Goal: Use online tool/utility: Use online tool/utility

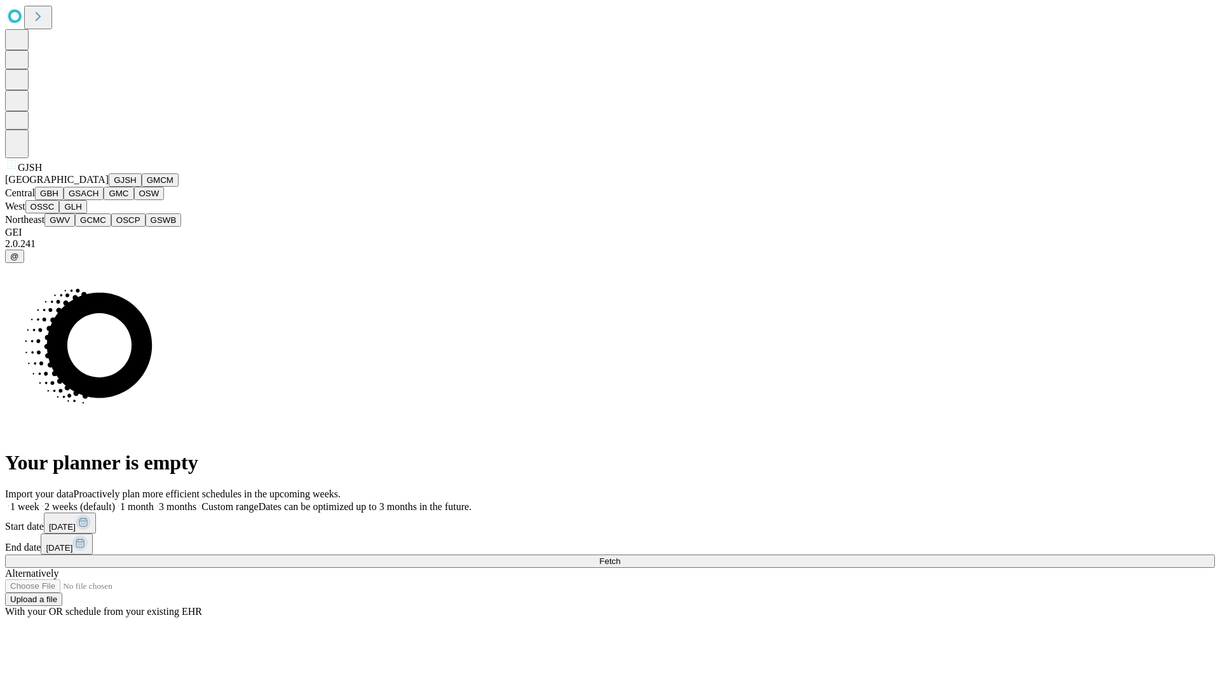
click at [109, 187] on button "GJSH" at bounding box center [125, 180] width 33 height 13
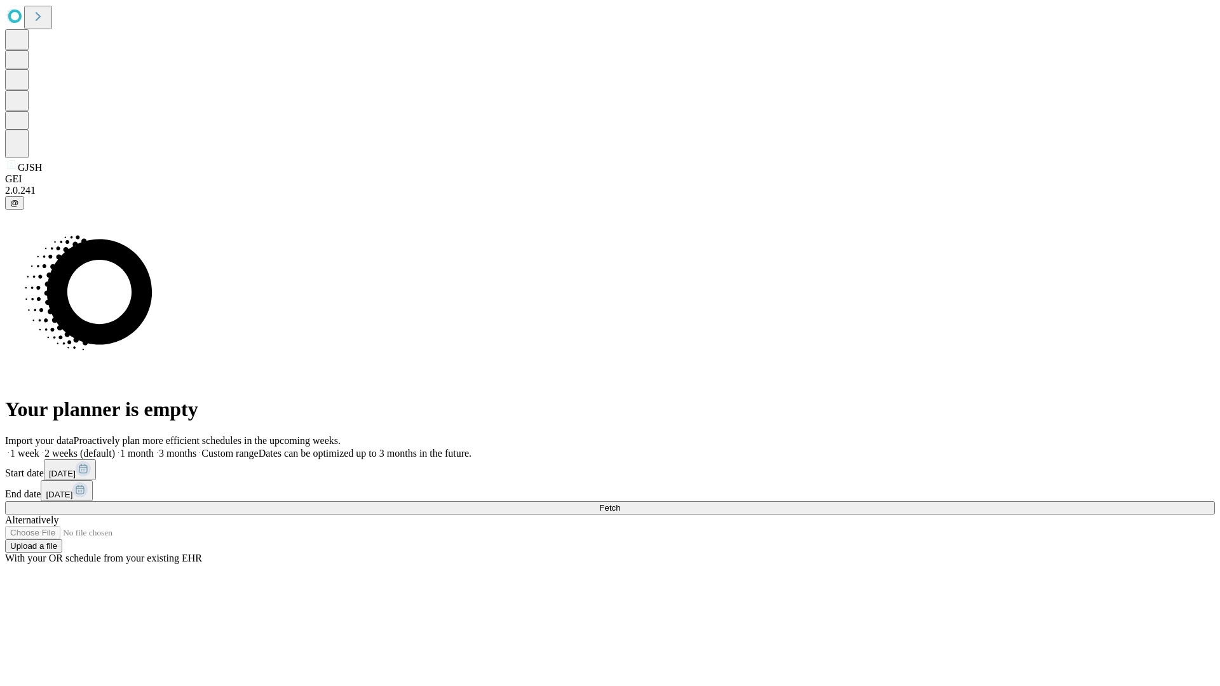
click at [39, 448] on label "1 week" at bounding box center [22, 453] width 34 height 11
click at [620, 503] on span "Fetch" at bounding box center [609, 508] width 21 height 10
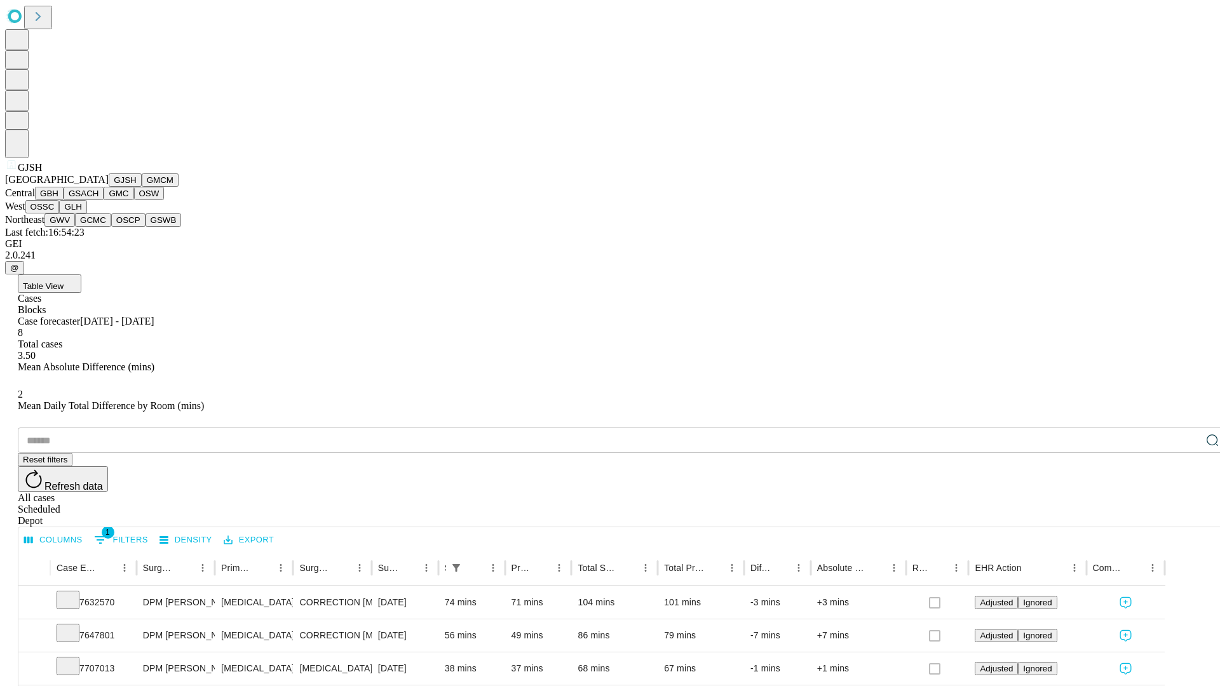
click at [142, 187] on button "GMCM" at bounding box center [160, 180] width 37 height 13
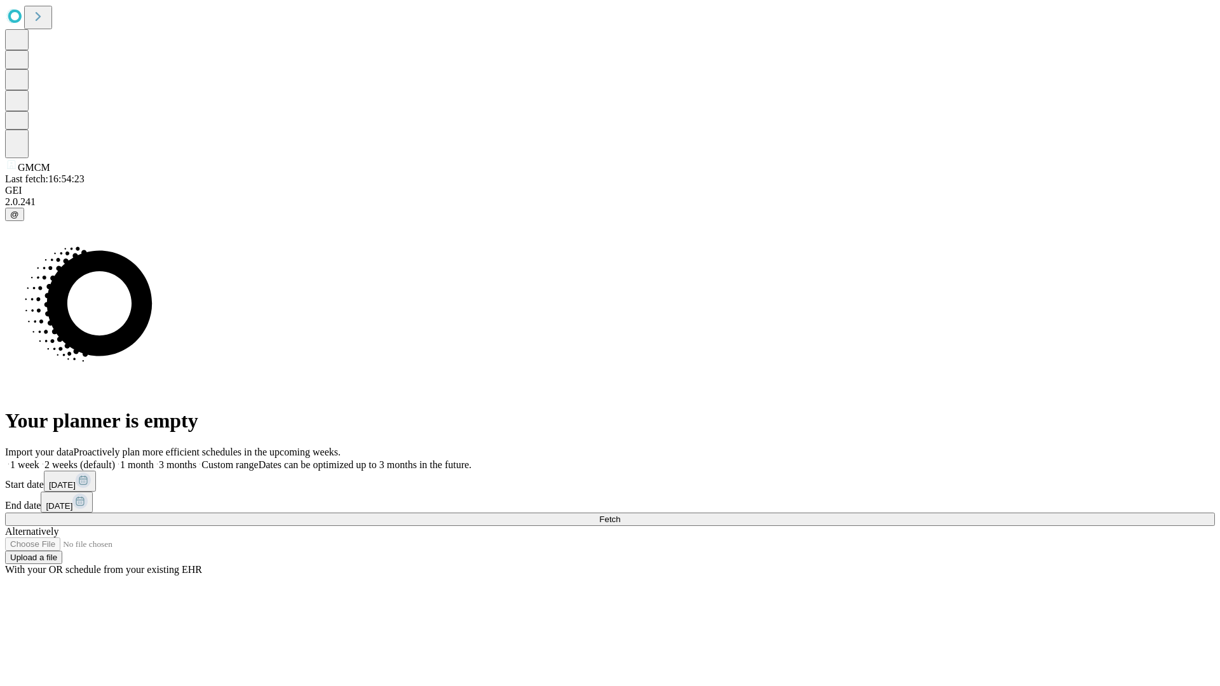
click at [39, 460] on label "1 week" at bounding box center [22, 465] width 34 height 11
click at [620, 515] on span "Fetch" at bounding box center [609, 520] width 21 height 10
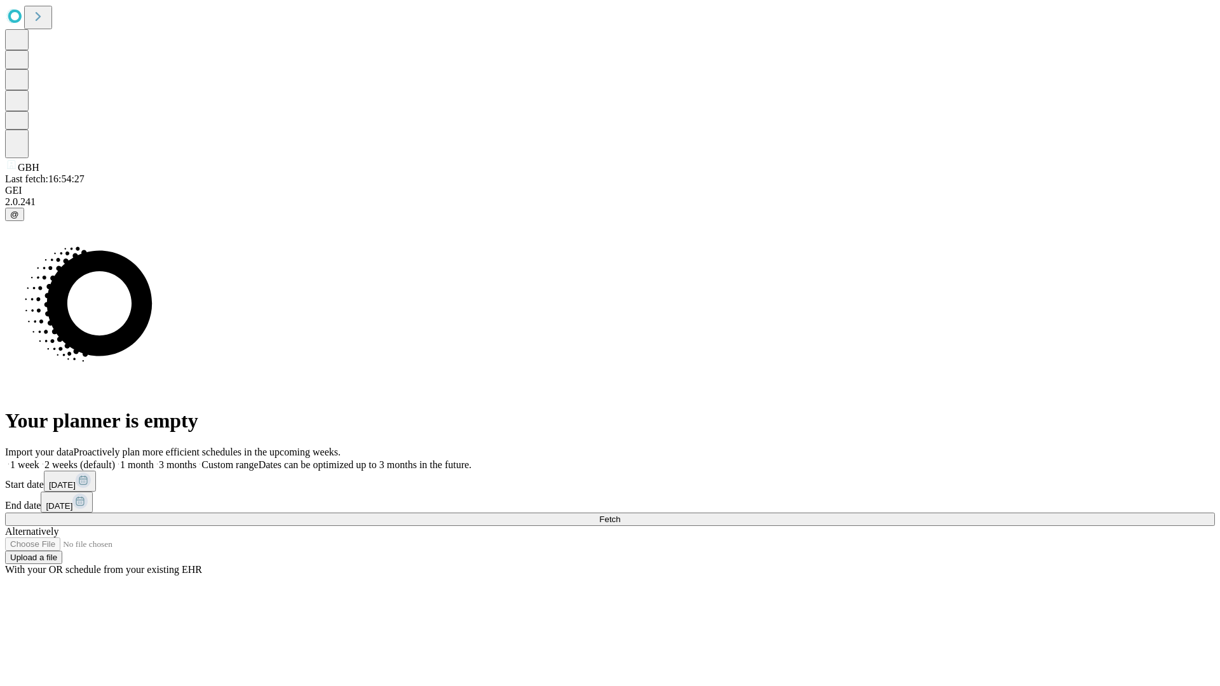
click at [39, 460] on label "1 week" at bounding box center [22, 465] width 34 height 11
click at [620, 515] on span "Fetch" at bounding box center [609, 520] width 21 height 10
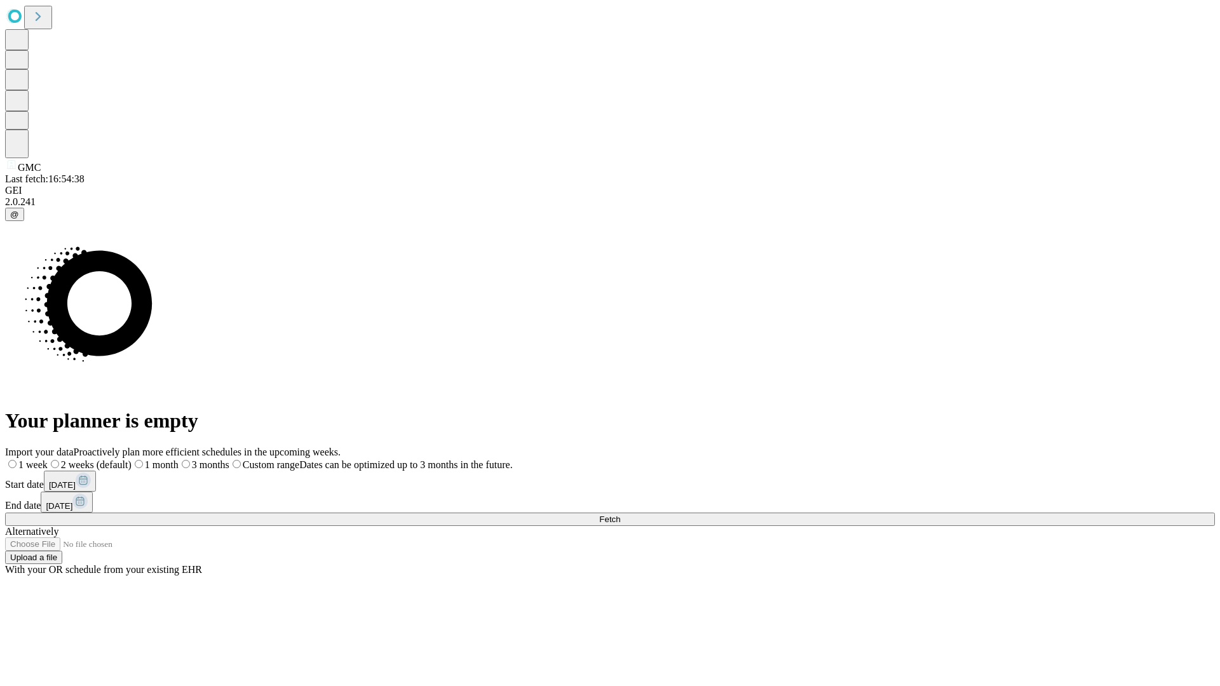
click at [48, 460] on label "1 week" at bounding box center [26, 465] width 43 height 11
click at [620, 515] on span "Fetch" at bounding box center [609, 520] width 21 height 10
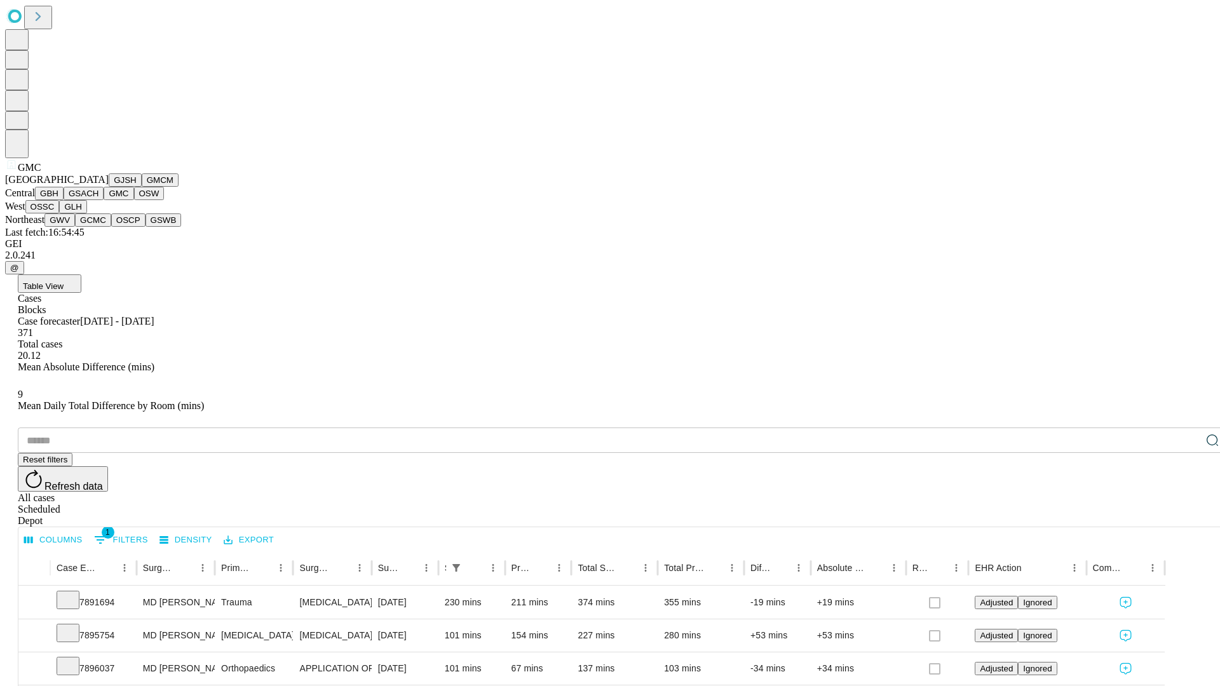
click at [134, 200] on button "OSW" at bounding box center [149, 193] width 31 height 13
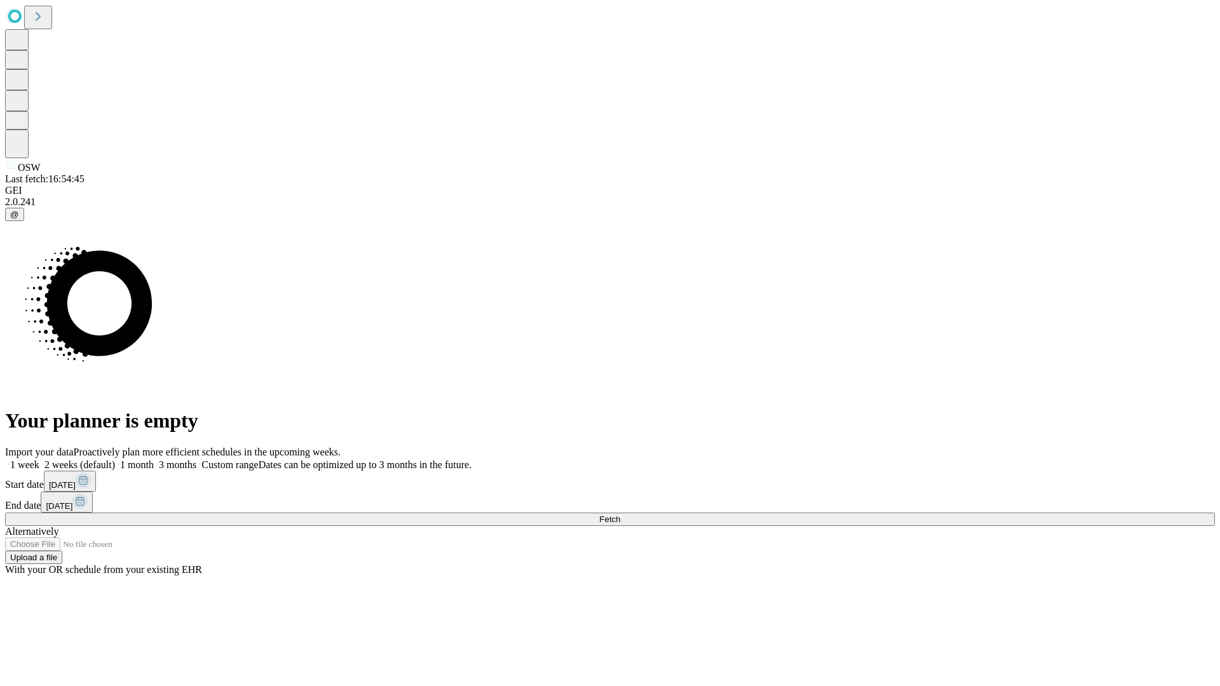
click at [39, 460] on label "1 week" at bounding box center [22, 465] width 34 height 11
click at [620, 515] on span "Fetch" at bounding box center [609, 520] width 21 height 10
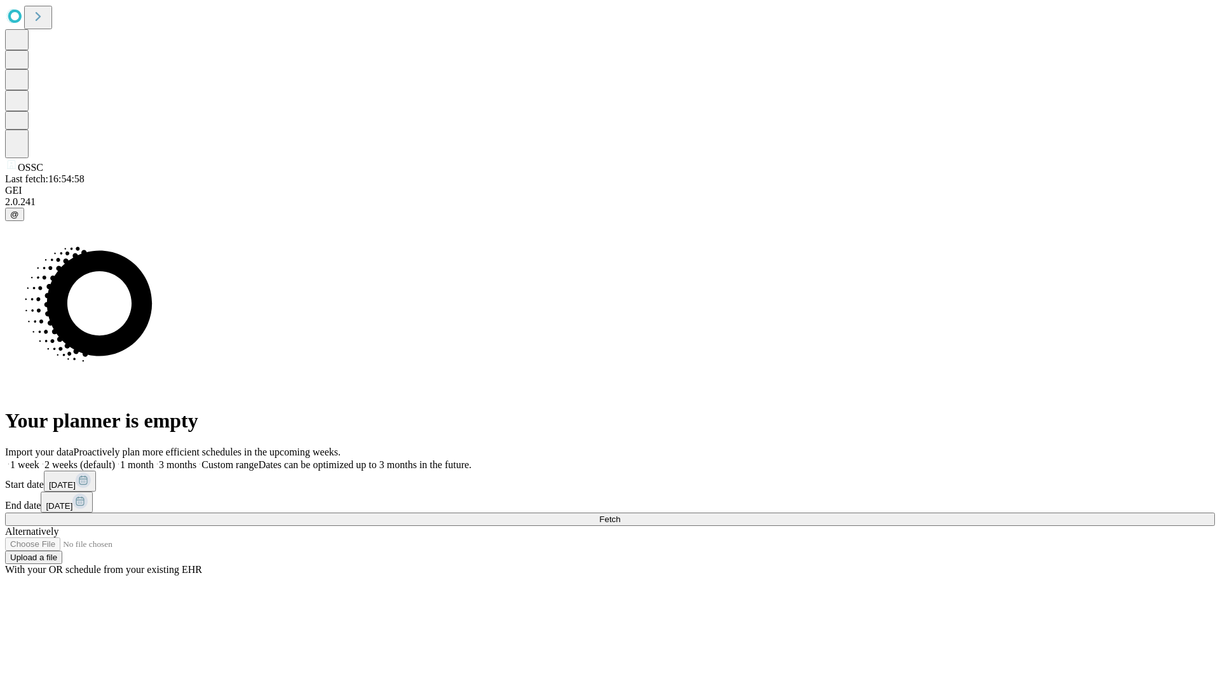
click at [39, 460] on label "1 week" at bounding box center [22, 465] width 34 height 11
click at [620, 515] on span "Fetch" at bounding box center [609, 520] width 21 height 10
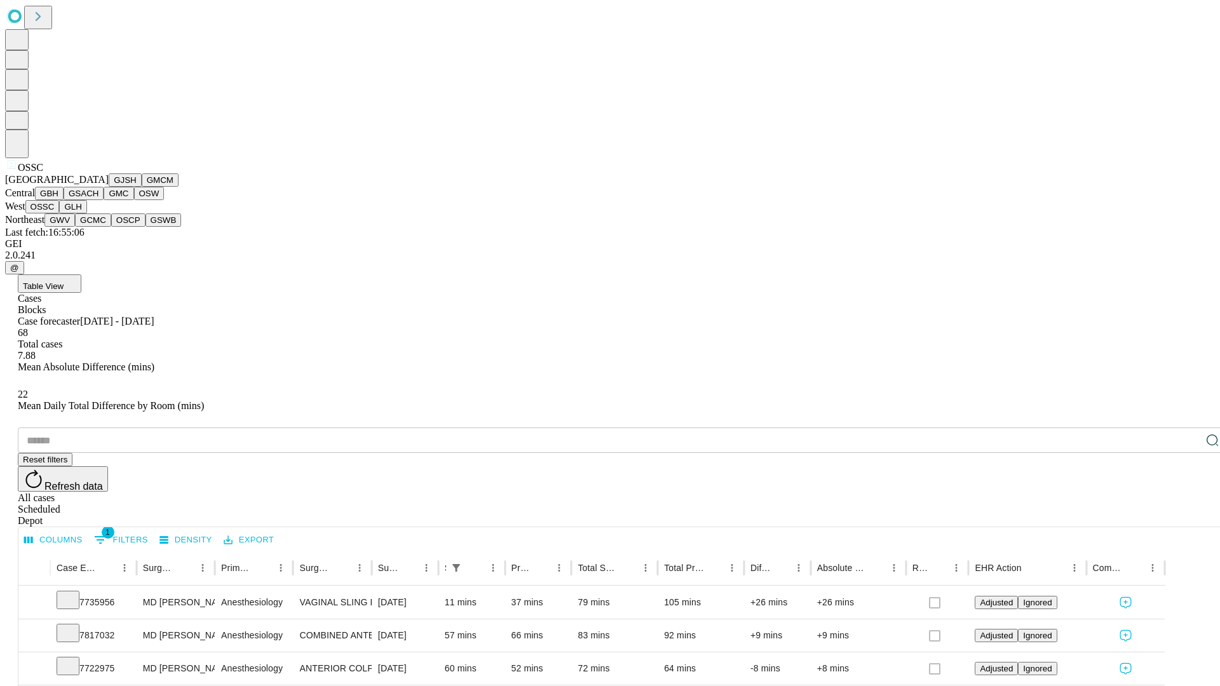
click at [86, 214] on button "GLH" at bounding box center [72, 206] width 27 height 13
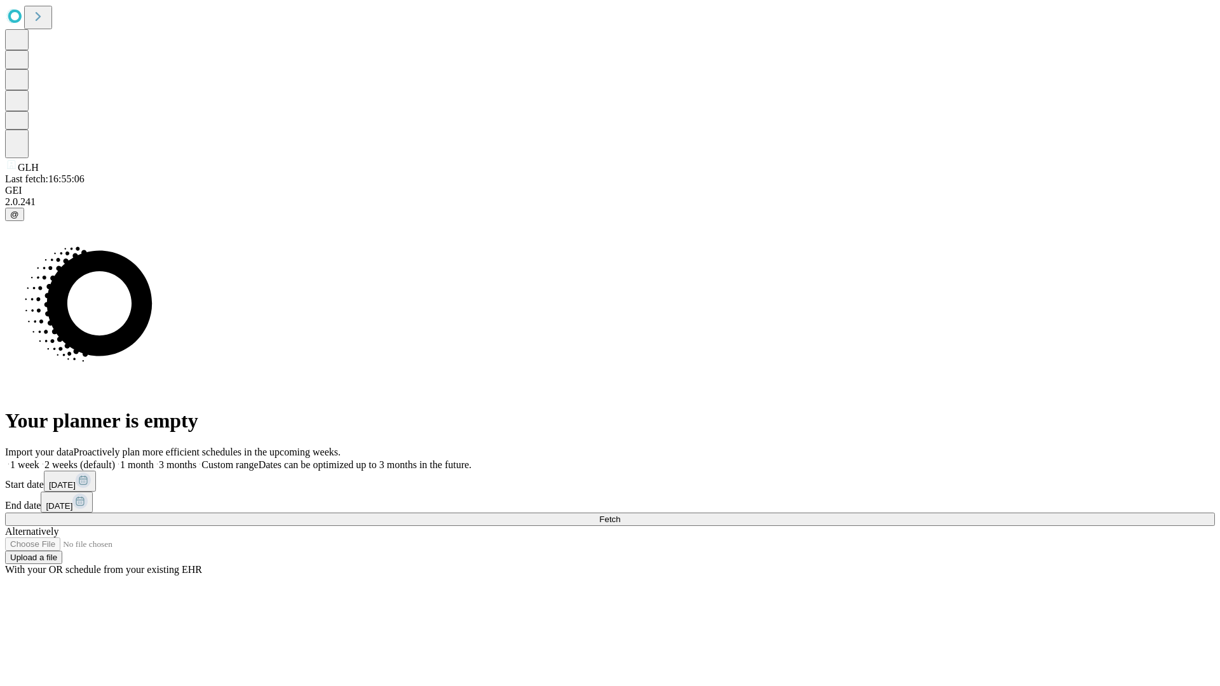
click at [39, 460] on label "1 week" at bounding box center [22, 465] width 34 height 11
click at [620, 515] on span "Fetch" at bounding box center [609, 520] width 21 height 10
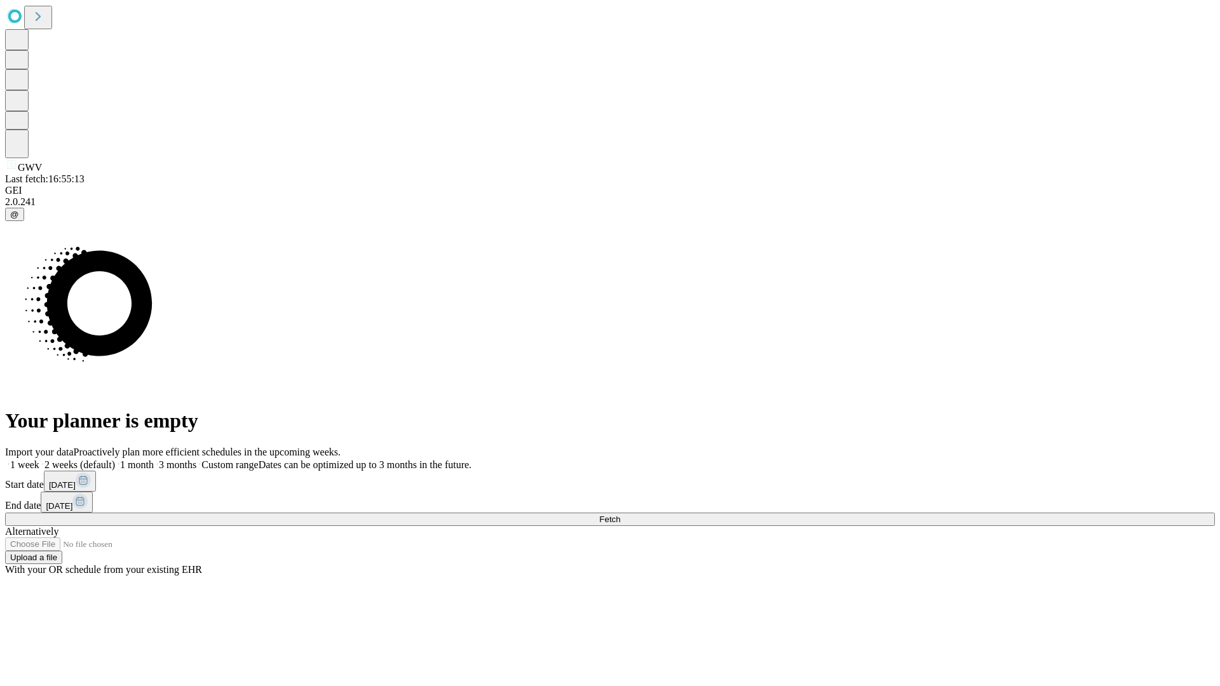
click at [39, 460] on label "1 week" at bounding box center [22, 465] width 34 height 11
click at [620, 515] on span "Fetch" at bounding box center [609, 520] width 21 height 10
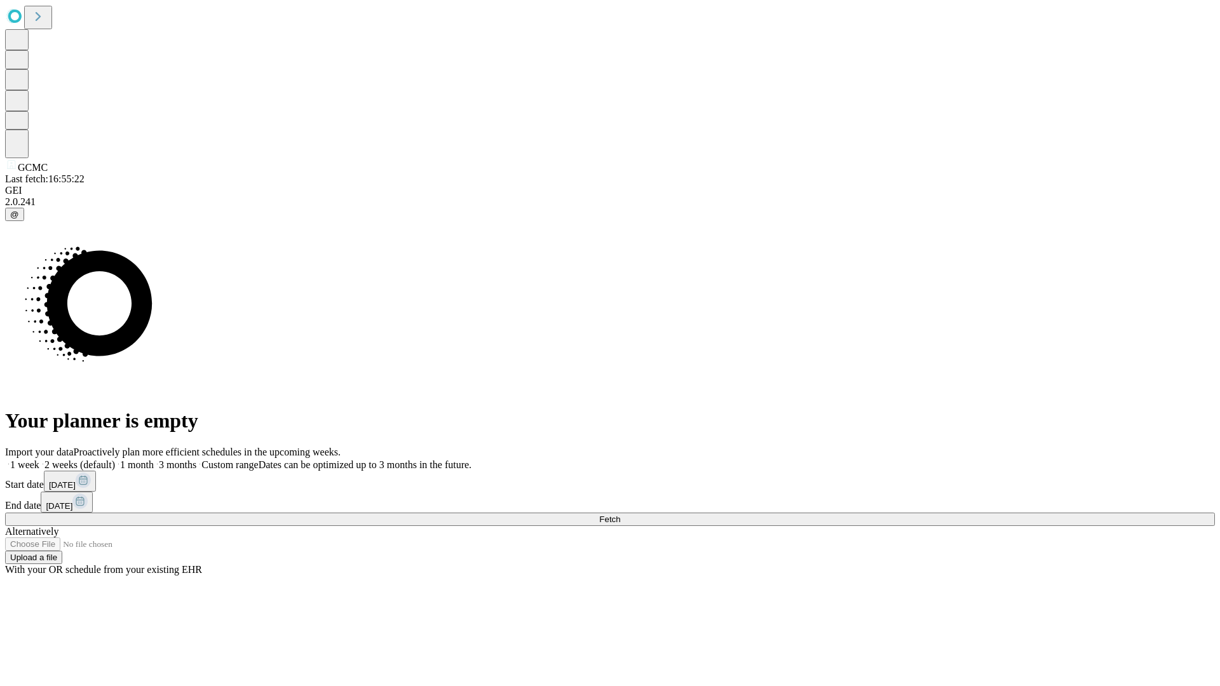
click at [39, 460] on label "1 week" at bounding box center [22, 465] width 34 height 11
click at [620, 515] on span "Fetch" at bounding box center [609, 520] width 21 height 10
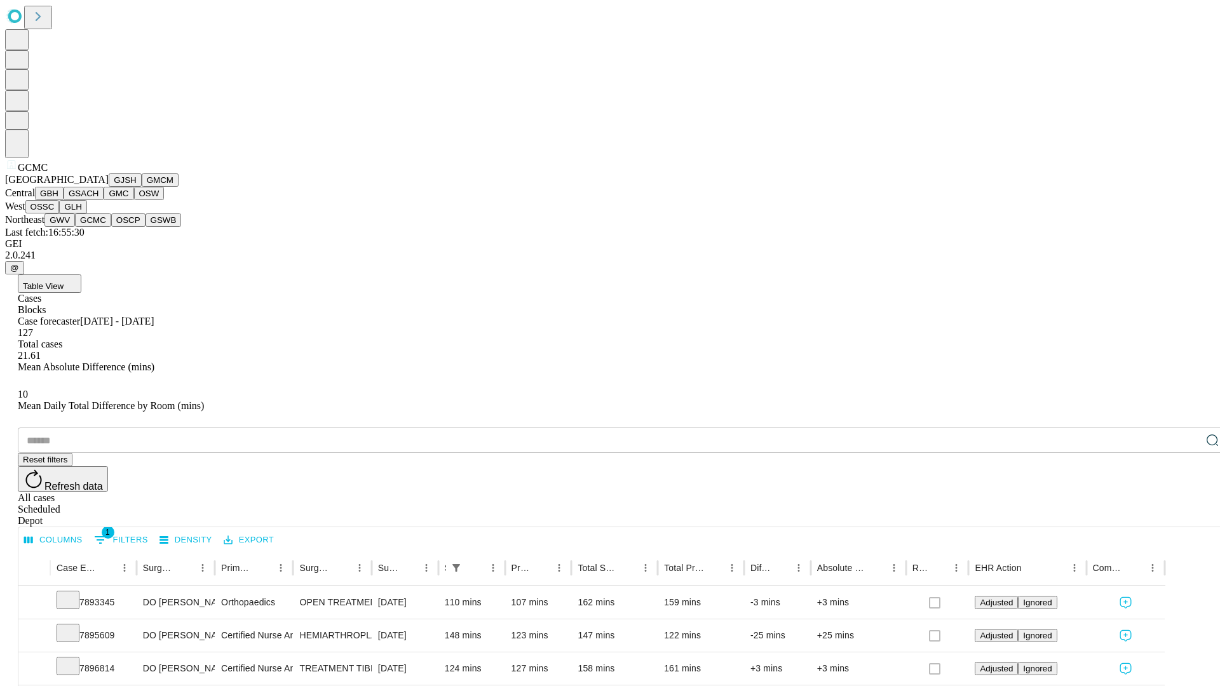
click at [111, 227] on button "OSCP" at bounding box center [128, 220] width 34 height 13
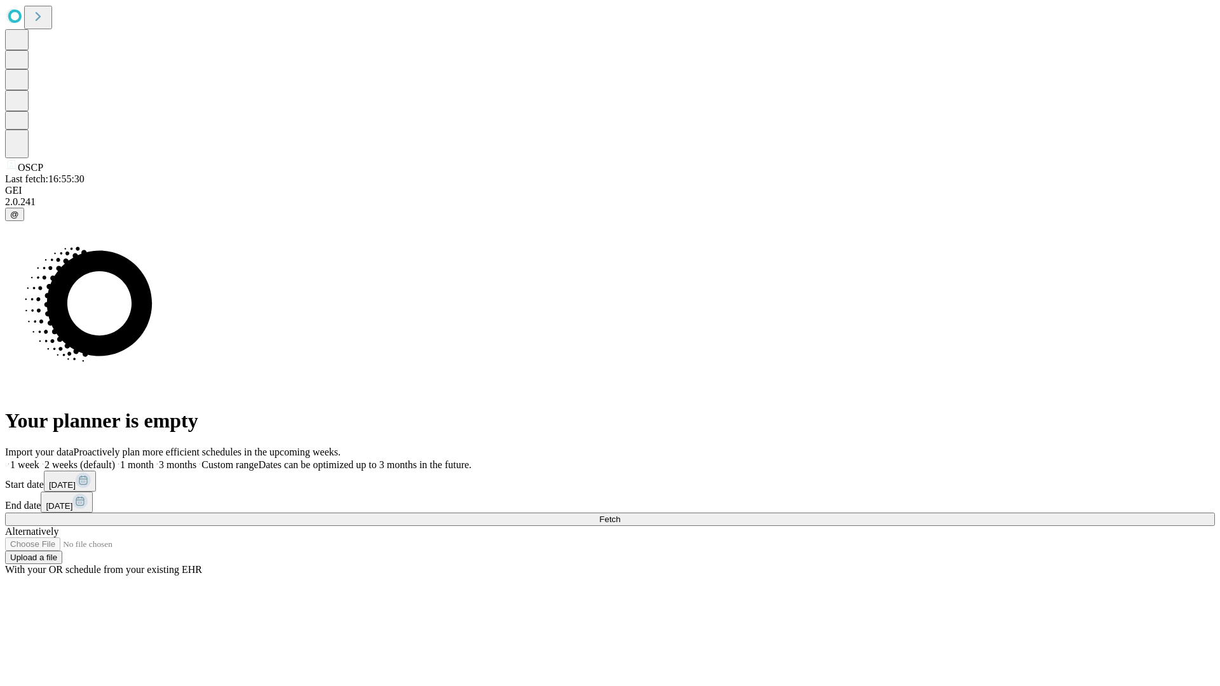
click at [620, 515] on span "Fetch" at bounding box center [609, 520] width 21 height 10
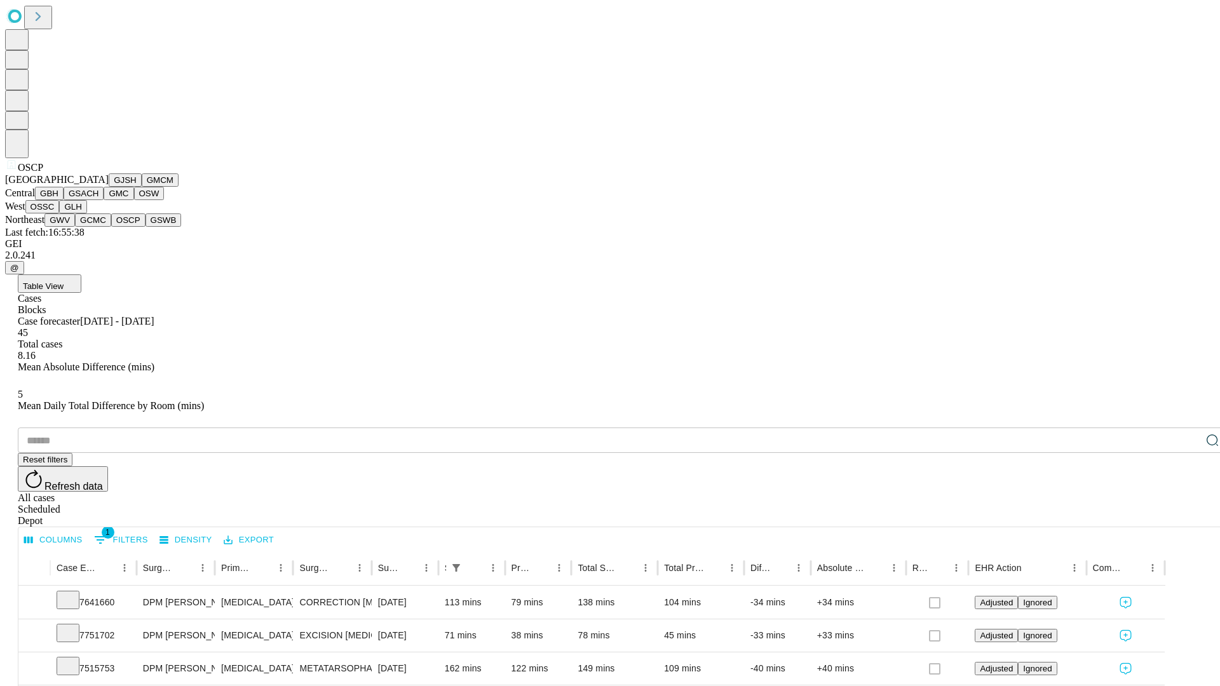
click at [146, 227] on button "GSWB" at bounding box center [164, 220] width 36 height 13
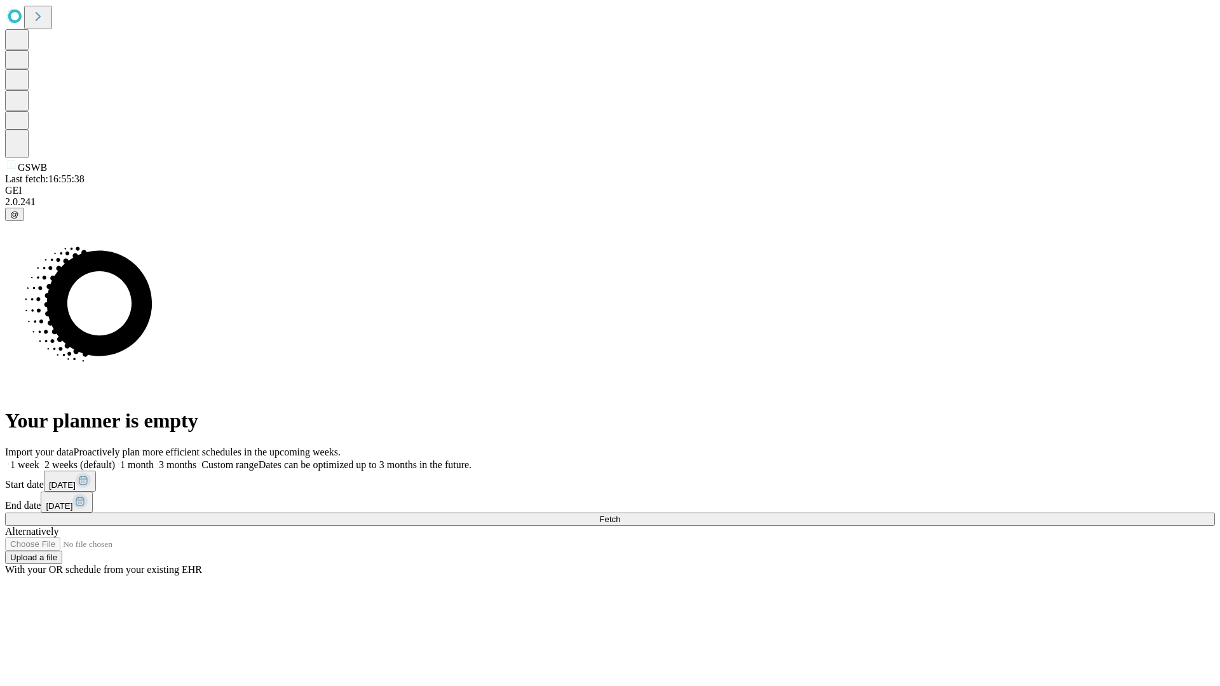
click at [39, 460] on label "1 week" at bounding box center [22, 465] width 34 height 11
click at [620, 515] on span "Fetch" at bounding box center [609, 520] width 21 height 10
